Goal: Task Accomplishment & Management: Manage account settings

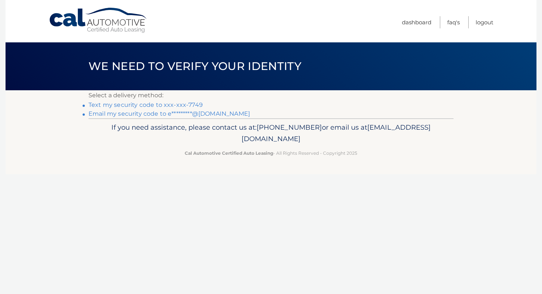
click at [182, 104] on link "Text my security code to xxx-xxx-7749" at bounding box center [145, 104] width 114 height 7
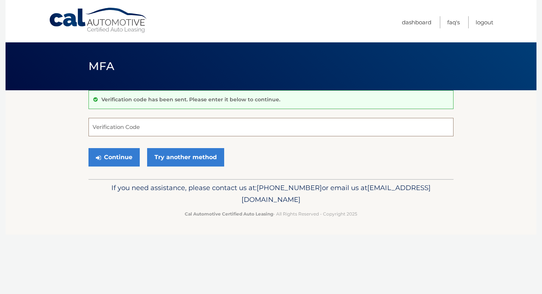
click at [183, 130] on input "Verification Code" at bounding box center [270, 127] width 365 height 18
type input "952036"
click at [110, 160] on button "Continue" at bounding box center [113, 157] width 51 height 18
